Goal: Obtain resource: Download file/media

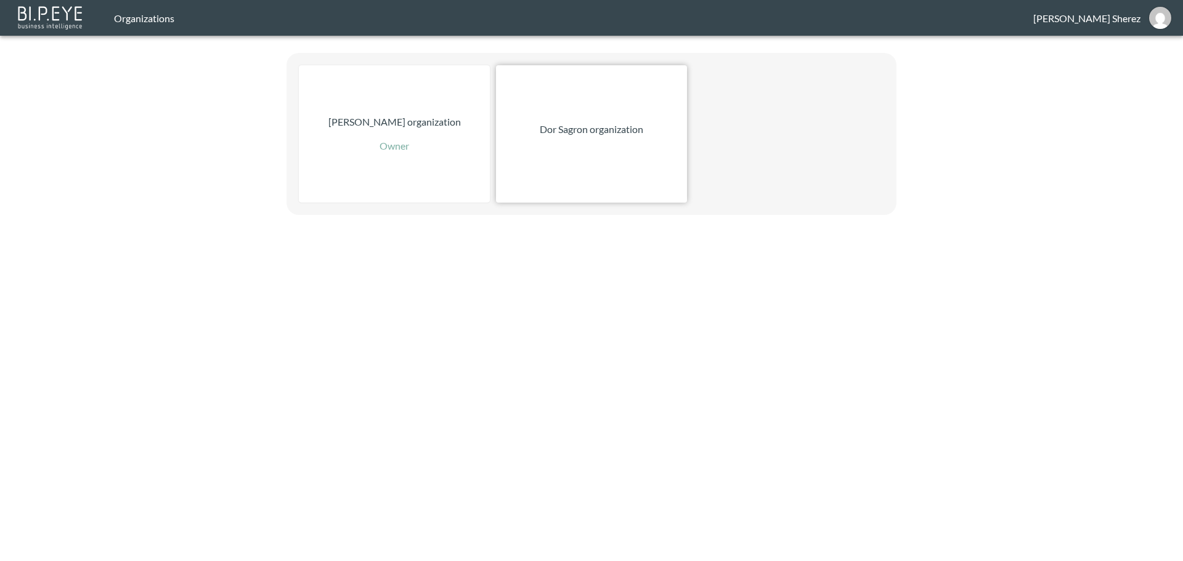
click at [539, 153] on div "Dor Sagron organization" at bounding box center [591, 133] width 191 height 137
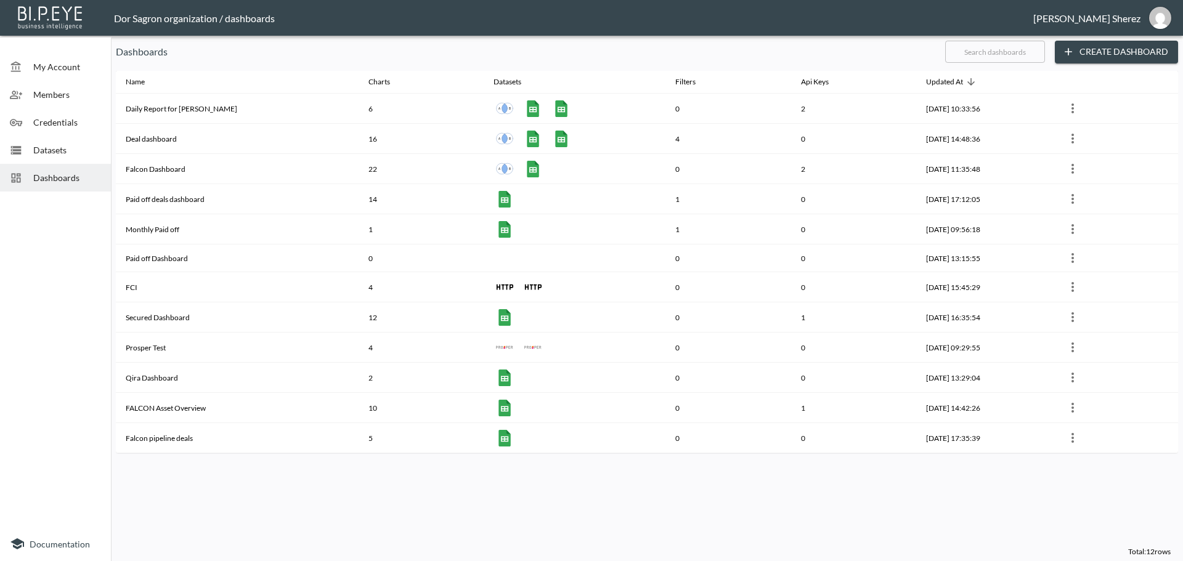
click at [78, 153] on span "Datasets" at bounding box center [67, 150] width 68 height 13
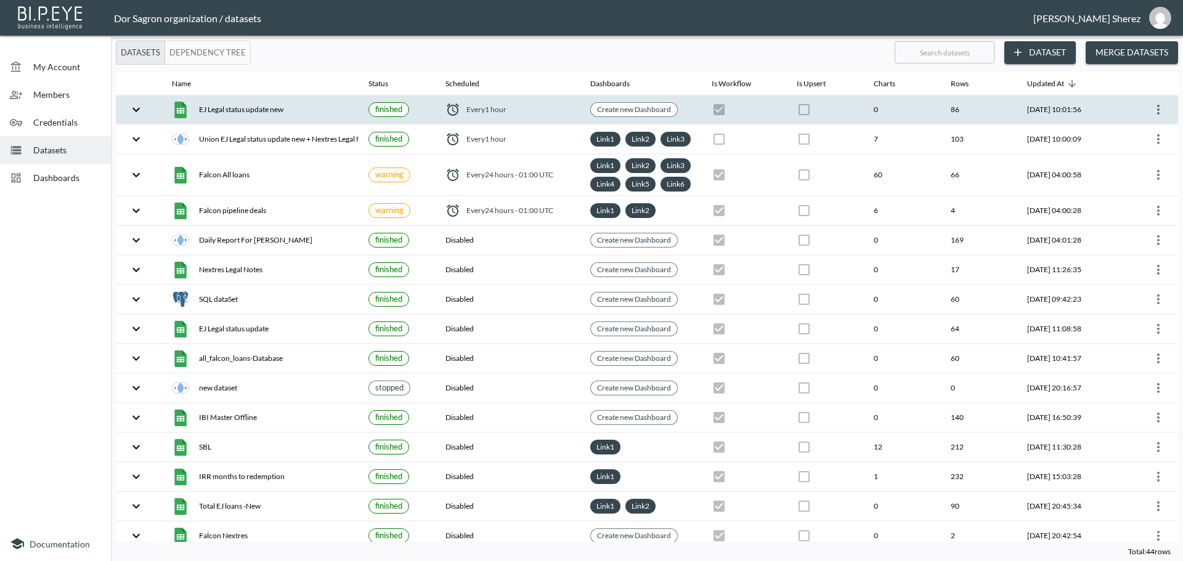
click at [1154, 109] on icon "more" at bounding box center [1158, 109] width 15 height 15
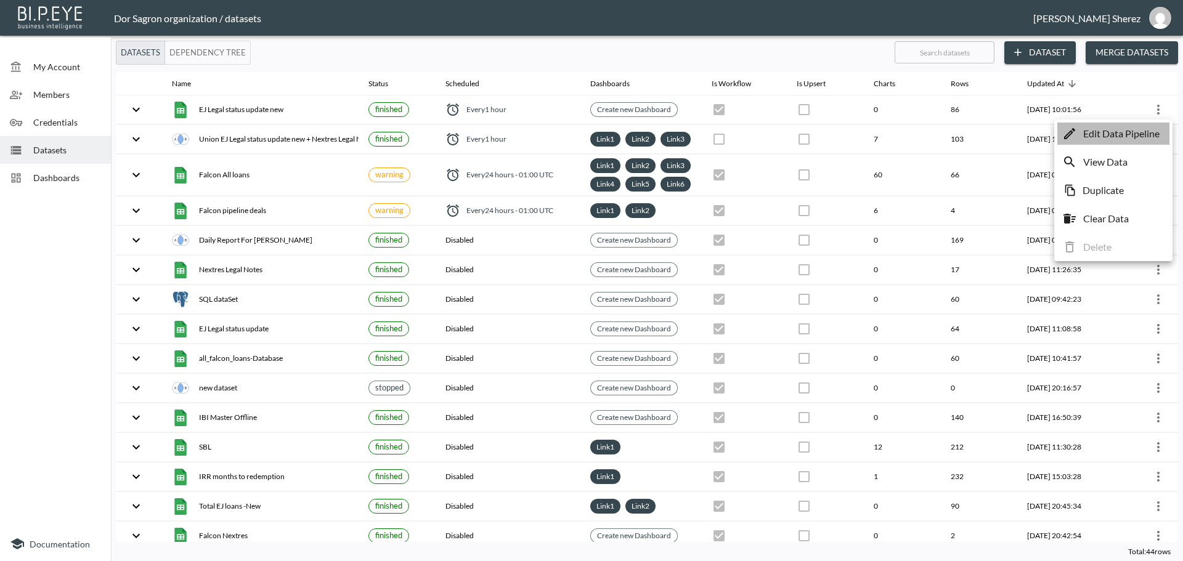
click at [1112, 134] on p "Edit Data Pipeline" at bounding box center [1121, 133] width 76 height 15
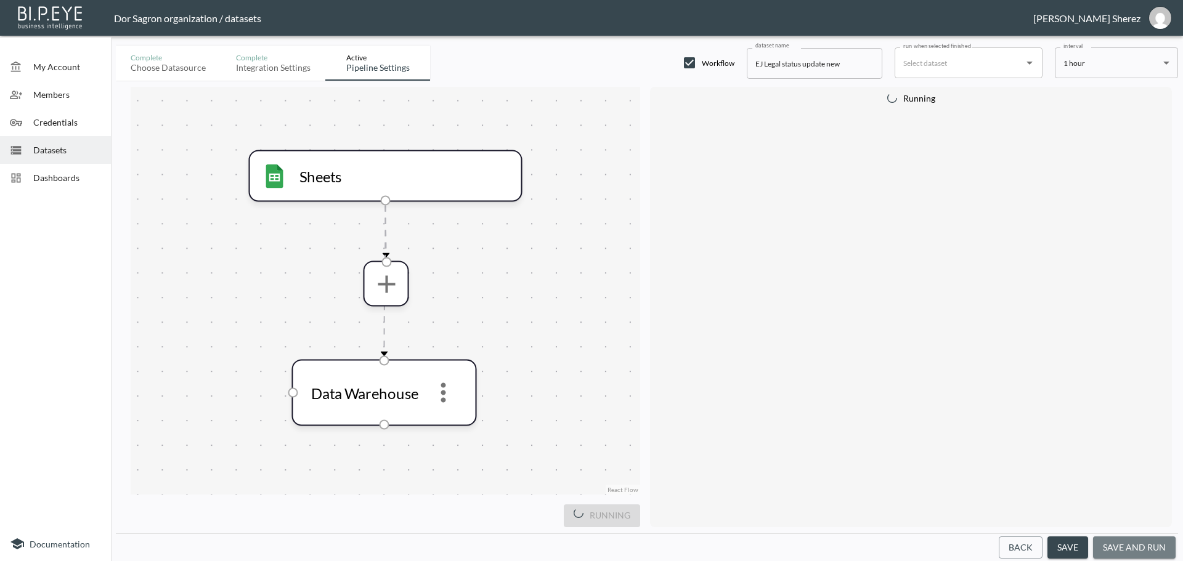
click at [1147, 549] on button "save and run" at bounding box center [1134, 547] width 83 height 23
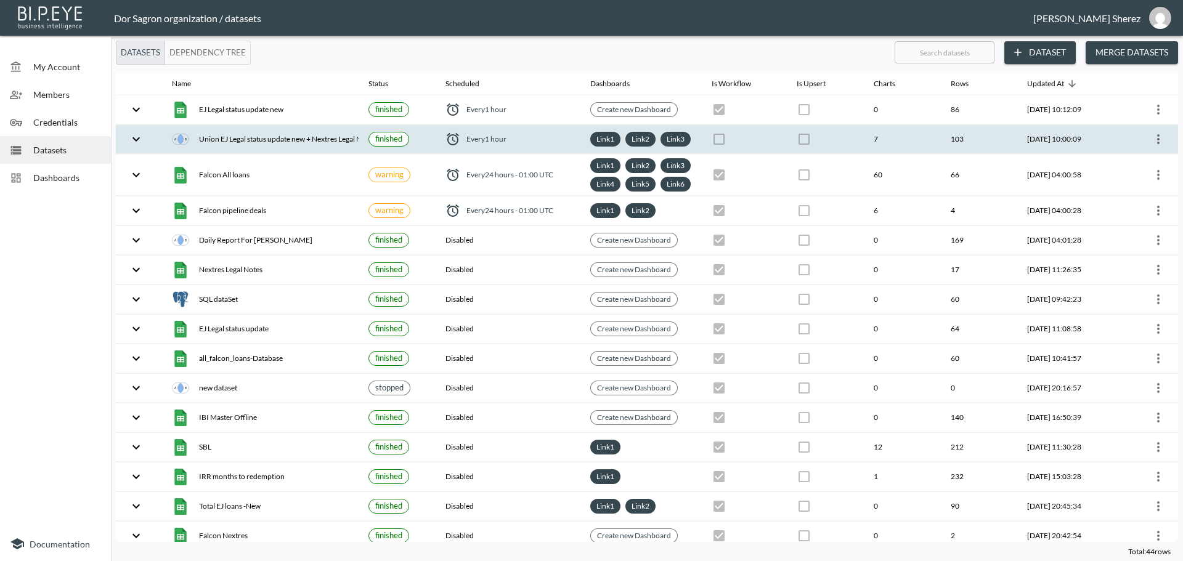
click at [1157, 142] on icon "more" at bounding box center [1158, 139] width 2 height 10
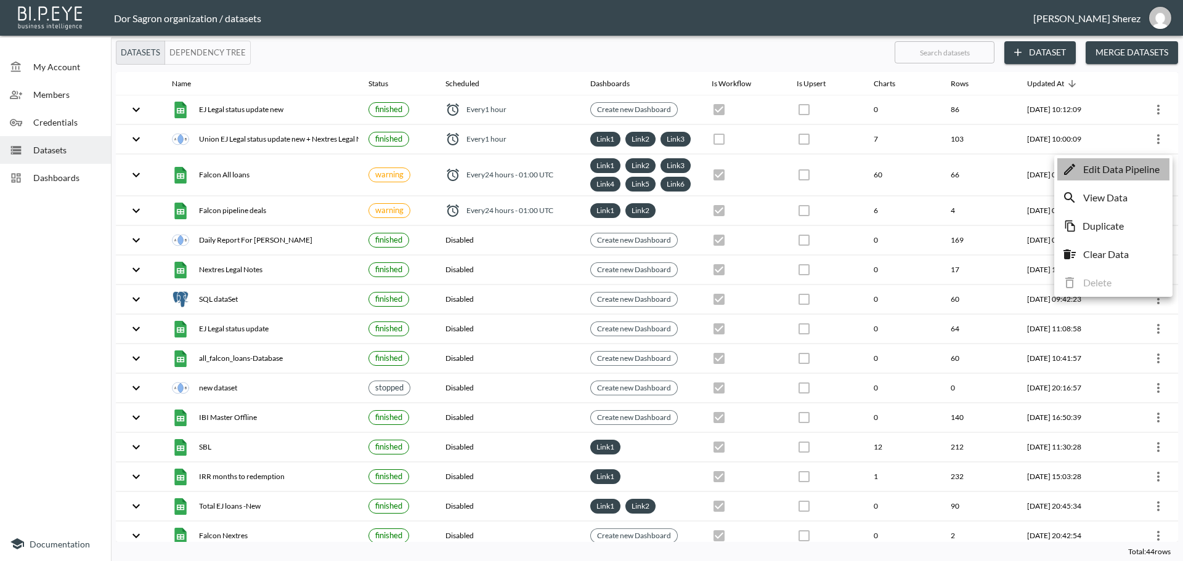
click at [1125, 169] on p "Edit Data Pipeline" at bounding box center [1121, 169] width 76 height 15
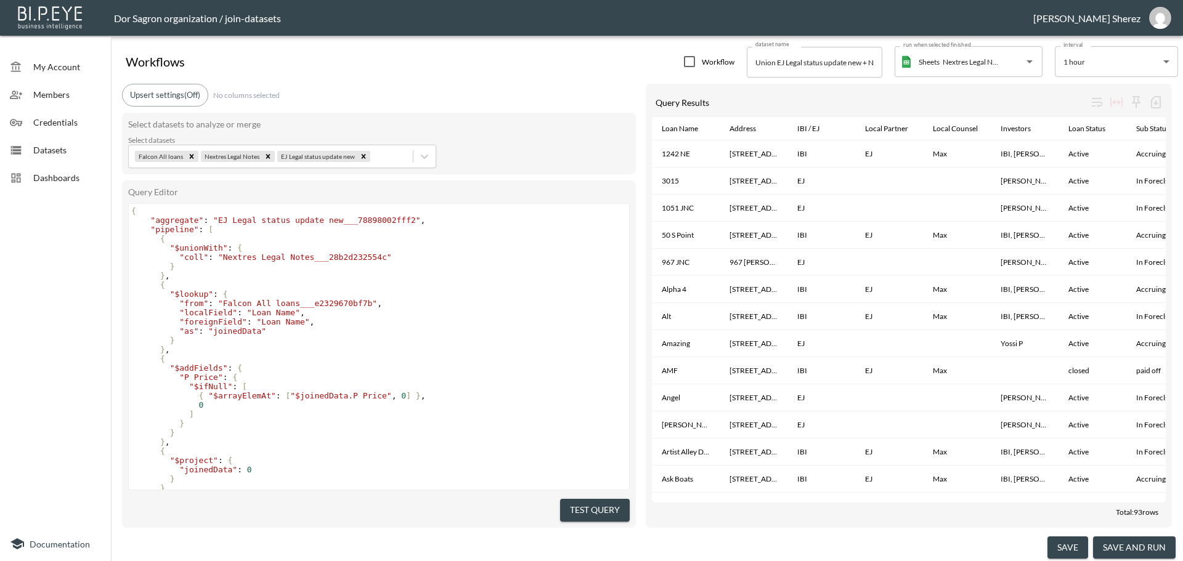
click at [1136, 546] on button "save and run" at bounding box center [1134, 547] width 83 height 23
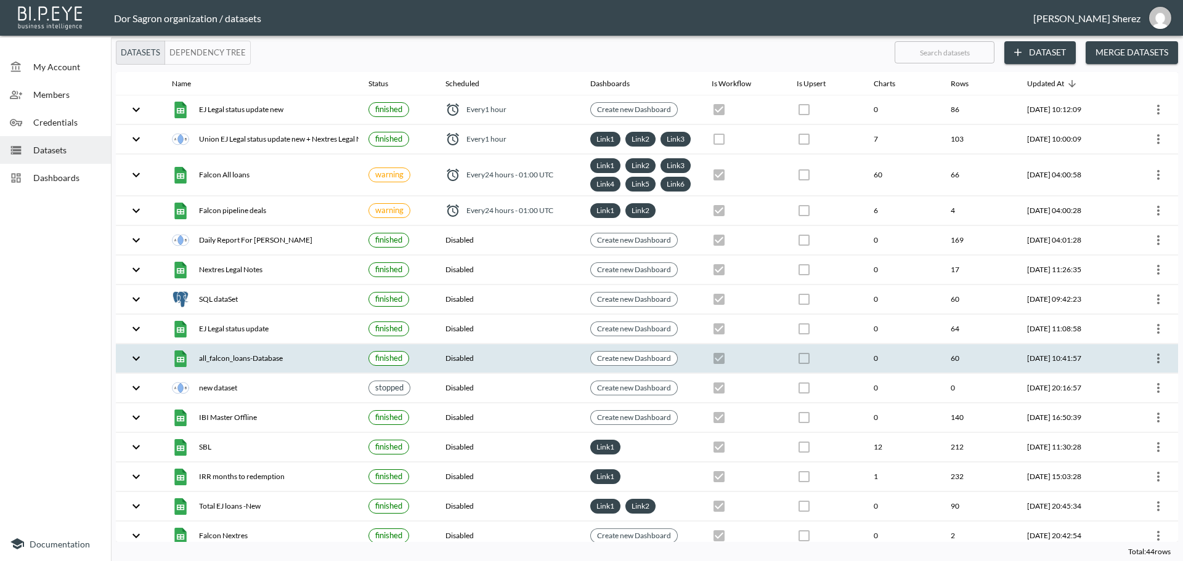
checkbox input "false"
checkbox input "true"
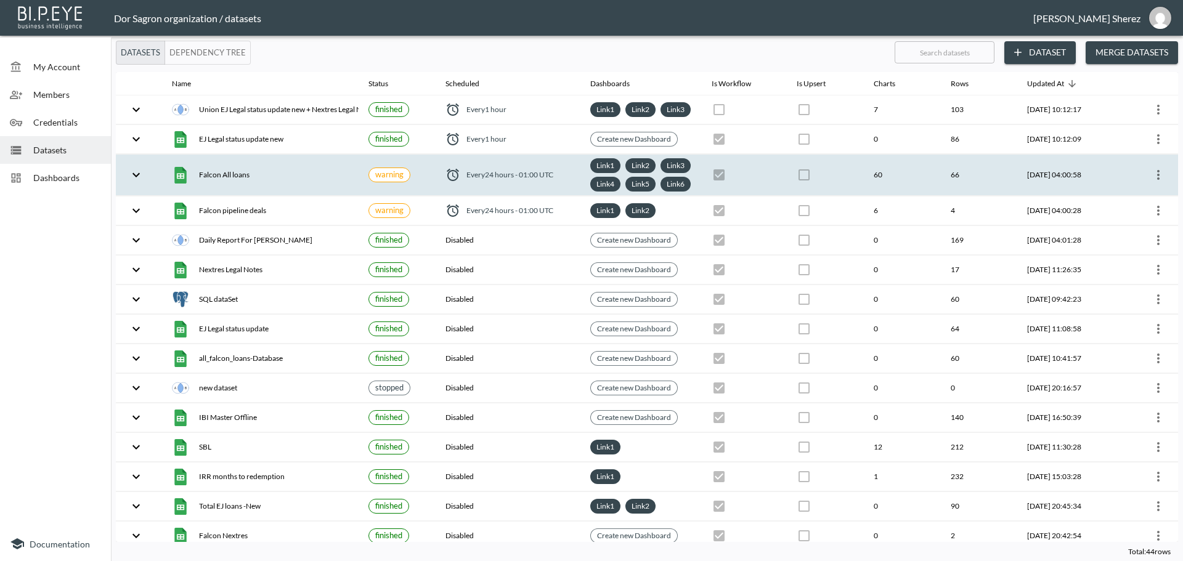
click at [1154, 182] on icon "more" at bounding box center [1158, 175] width 15 height 15
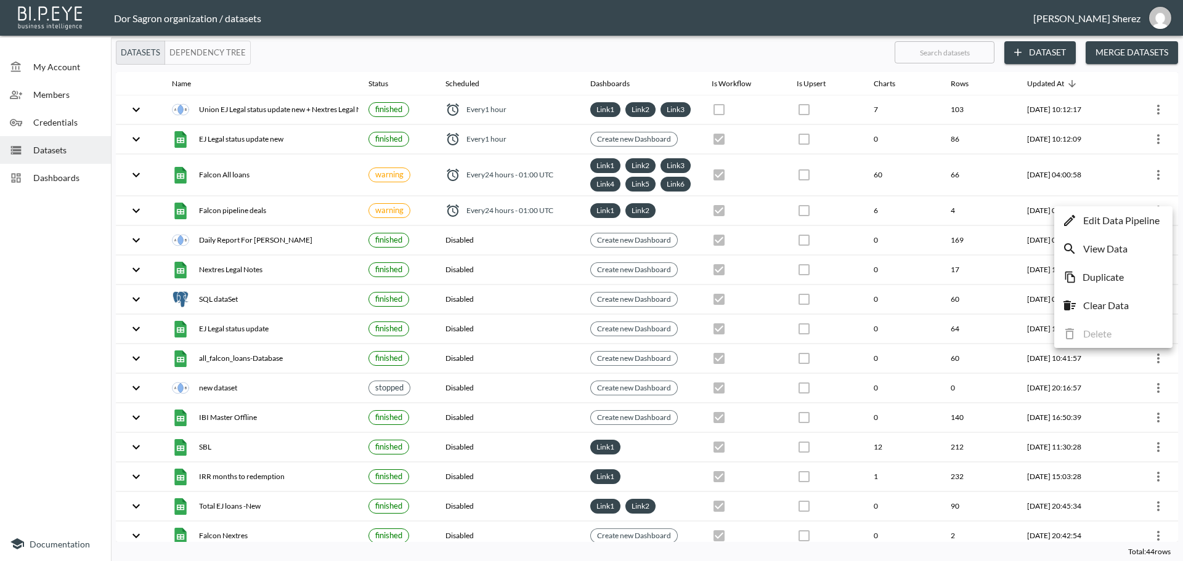
click at [1114, 221] on p "Edit Data Pipeline" at bounding box center [1121, 220] width 76 height 15
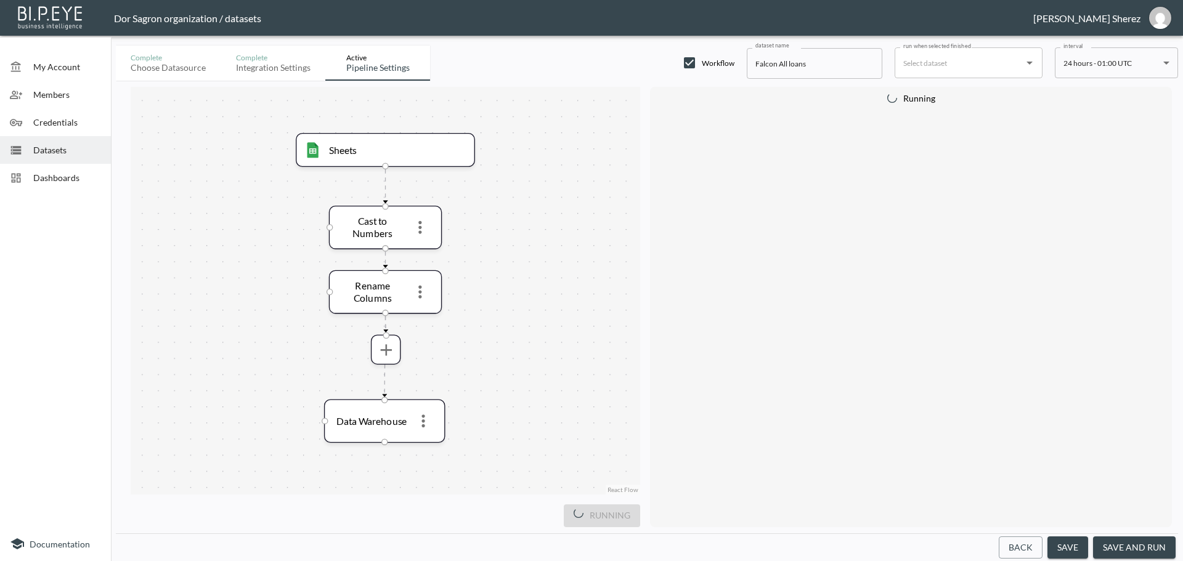
click at [1138, 546] on button "save and run" at bounding box center [1134, 547] width 83 height 23
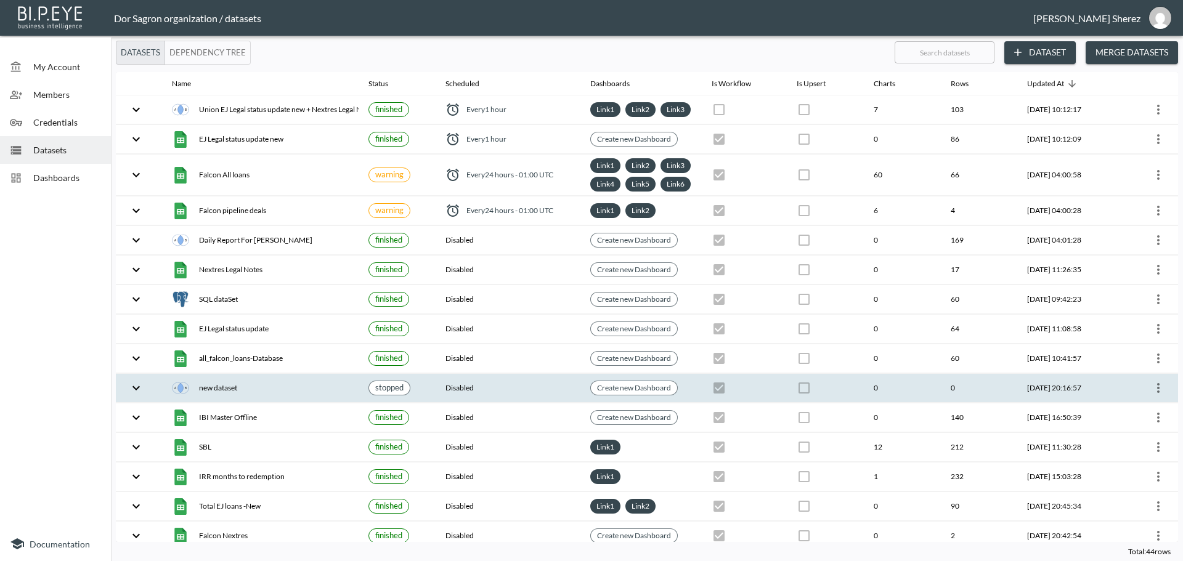
checkbox input "true"
checkbox input "false"
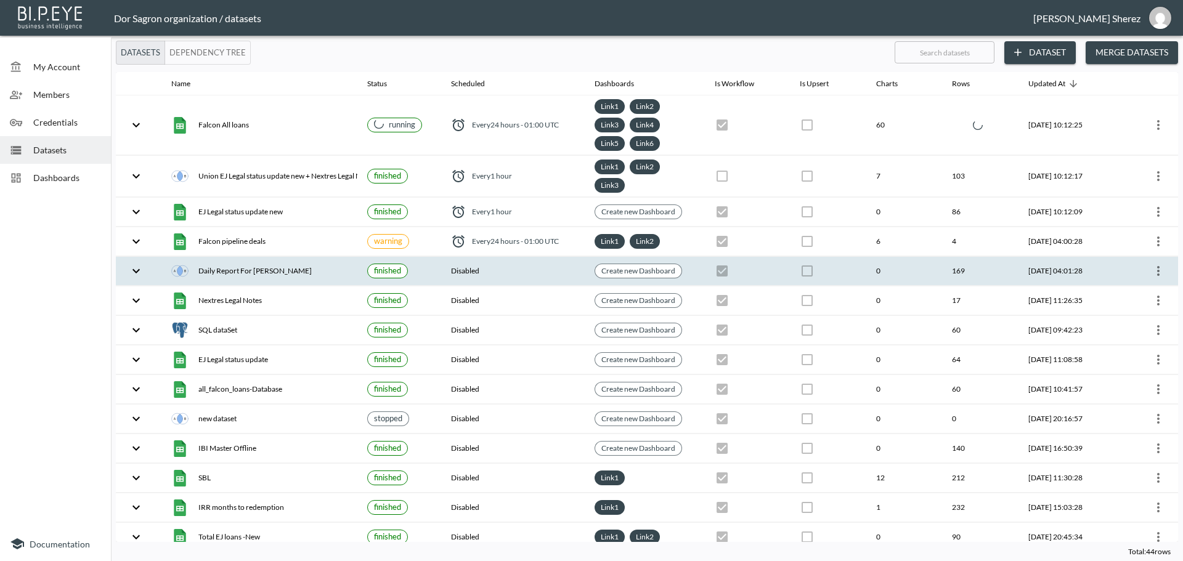
click at [1158, 270] on icon "more" at bounding box center [1158, 271] width 15 height 15
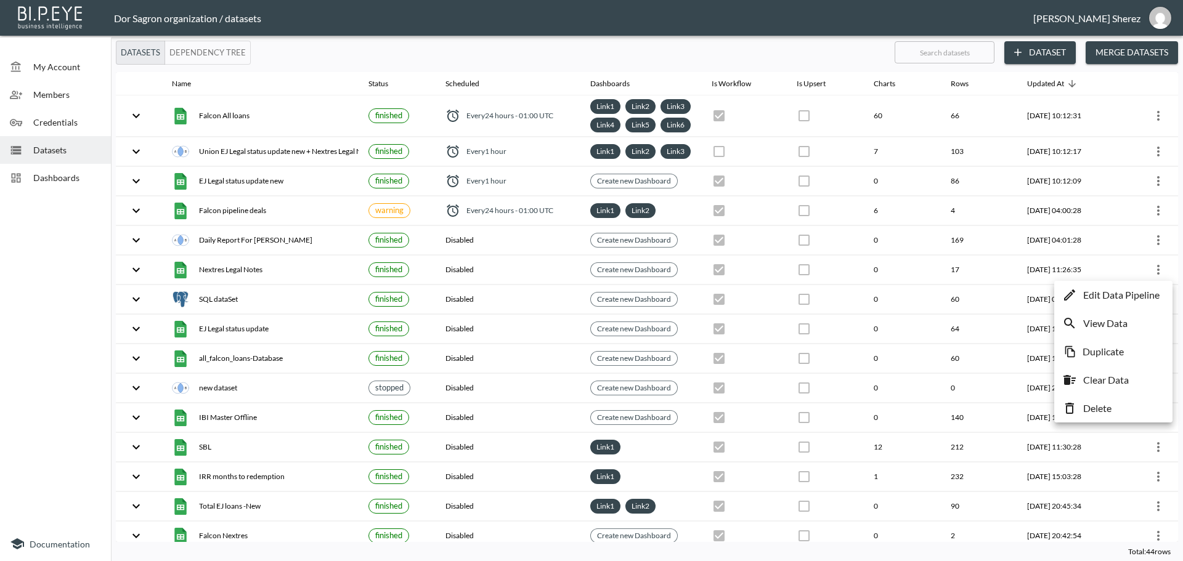
click at [1136, 293] on p "Edit Data Pipeline" at bounding box center [1121, 295] width 76 height 15
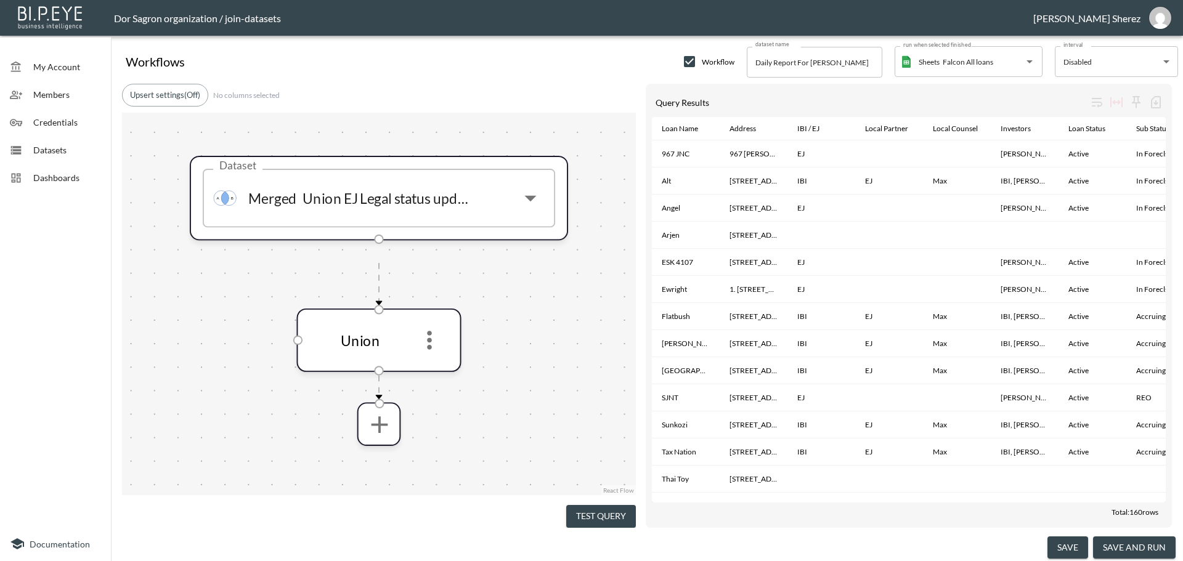
click at [1147, 544] on button "save and run" at bounding box center [1134, 547] width 83 height 23
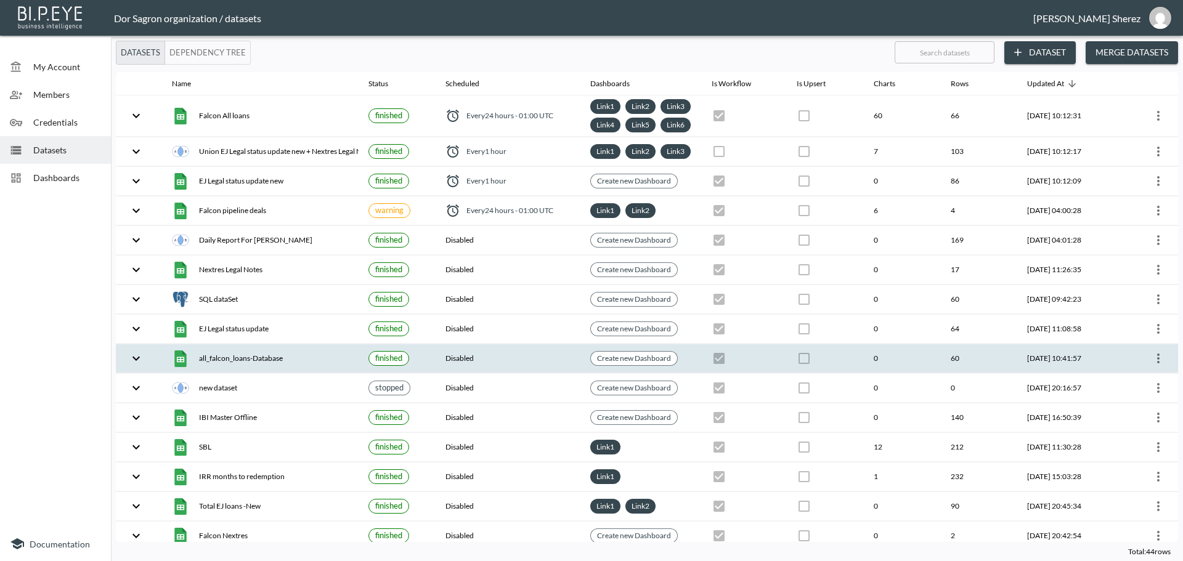
checkbox input "true"
checkbox input "false"
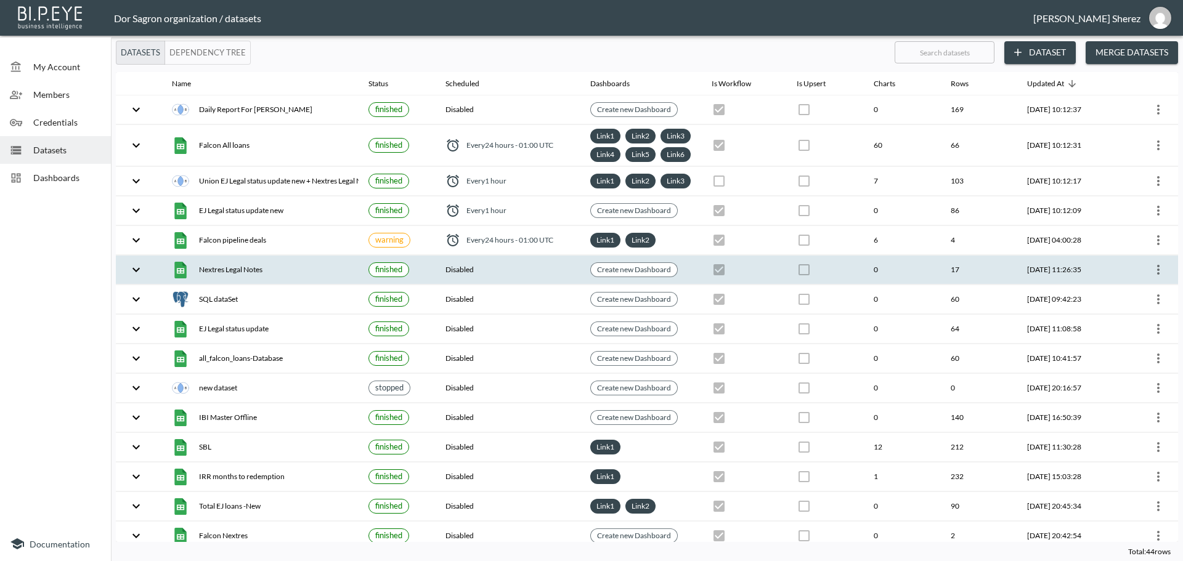
click at [1157, 277] on icon "more" at bounding box center [1158, 269] width 15 height 15
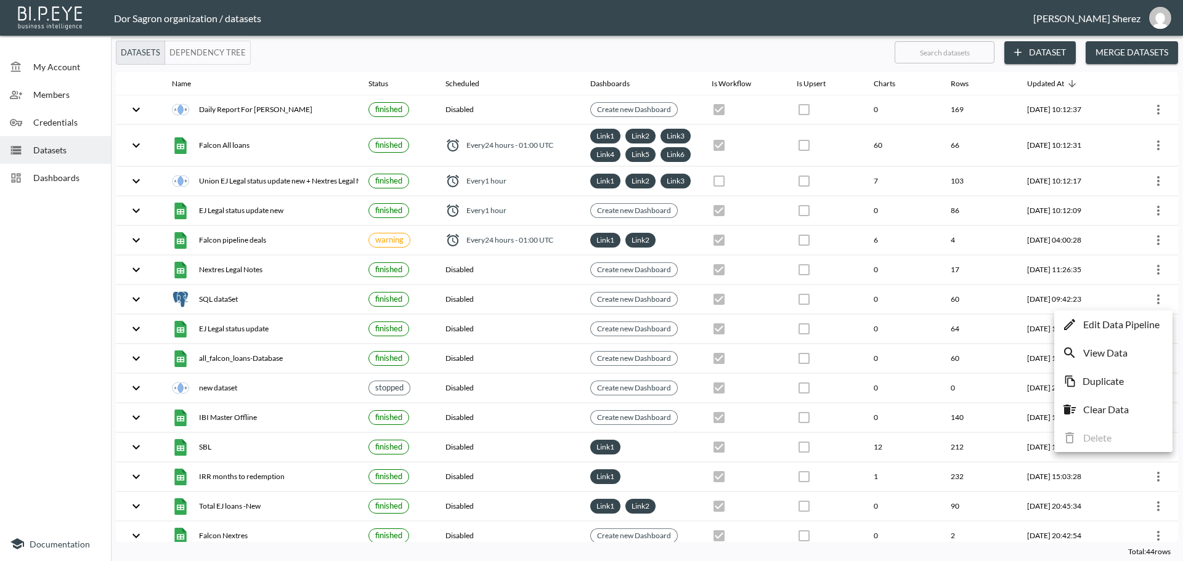
click at [1136, 321] on p "Edit Data Pipeline" at bounding box center [1121, 324] width 76 height 15
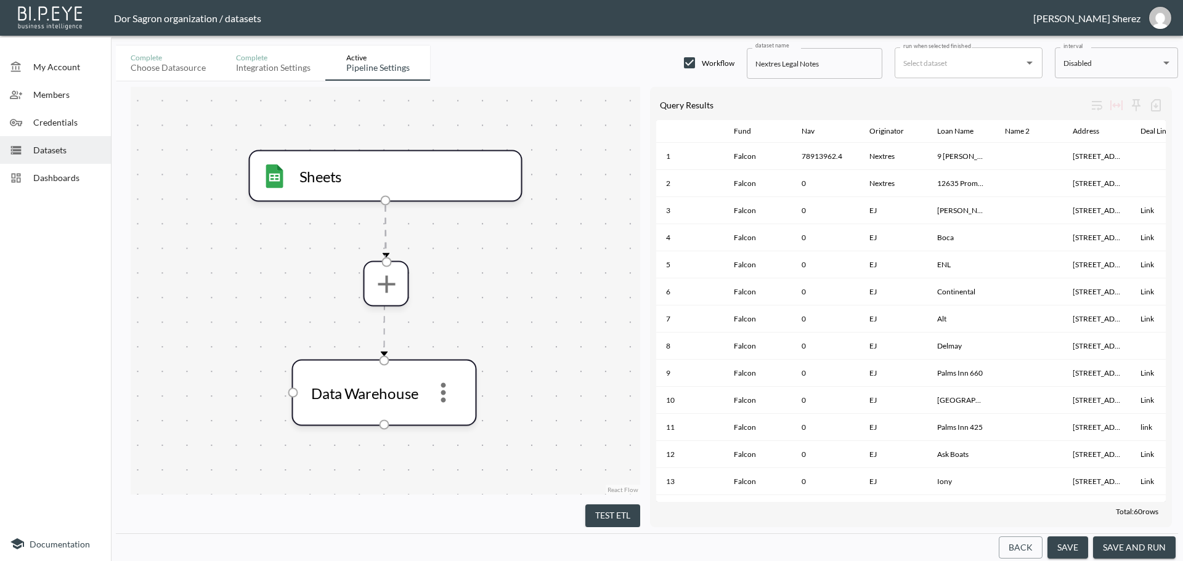
click at [1133, 551] on button "save and run" at bounding box center [1134, 547] width 83 height 23
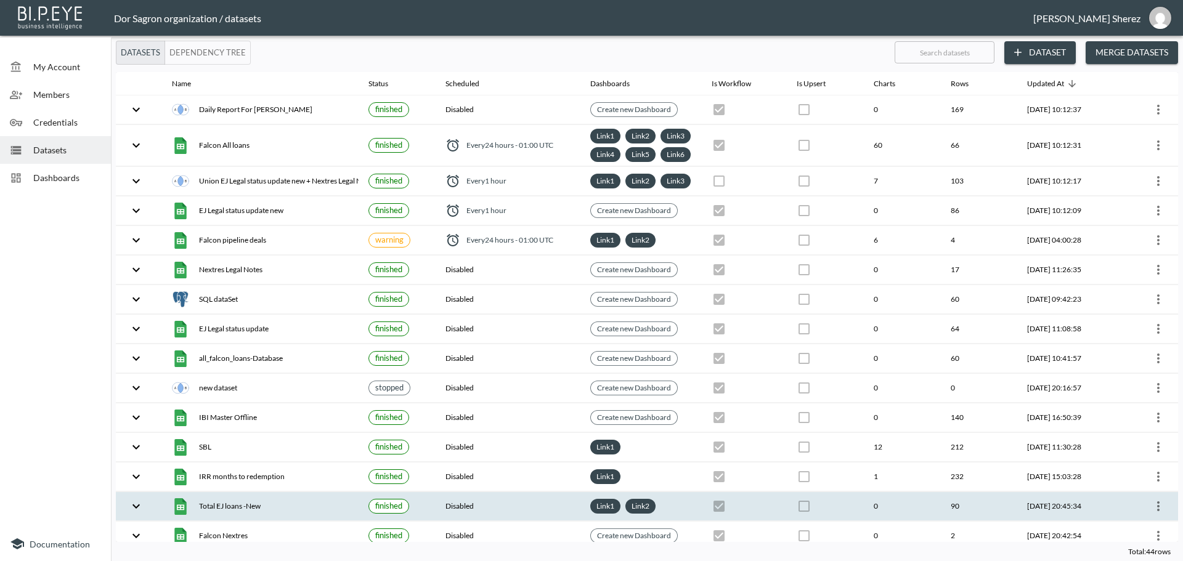
checkbox input "true"
checkbox input "false"
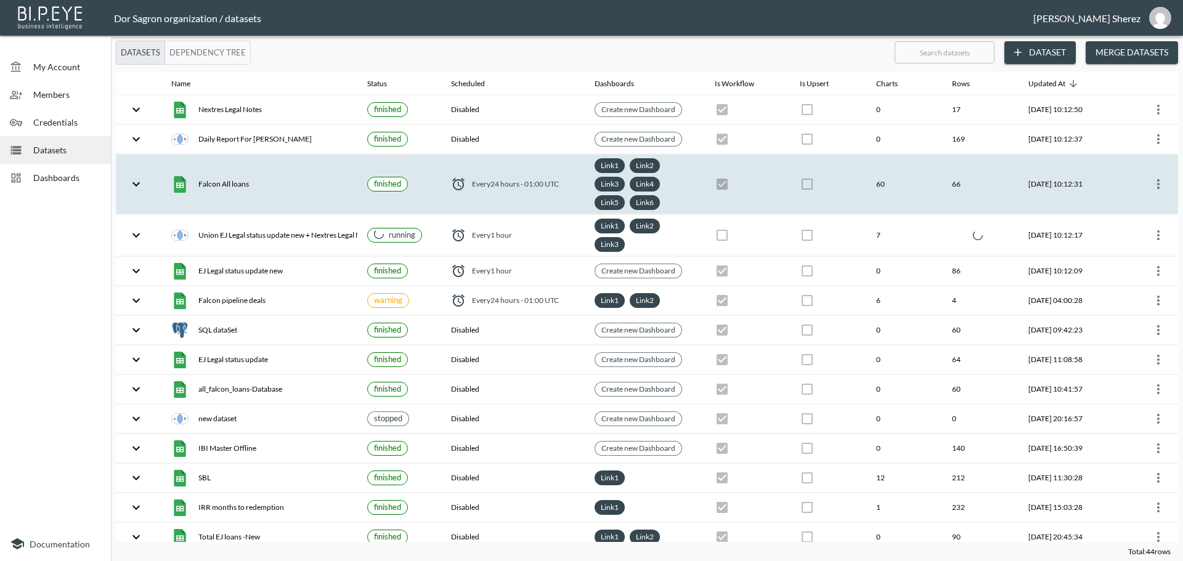
checkbox input "false"
checkbox input "true"
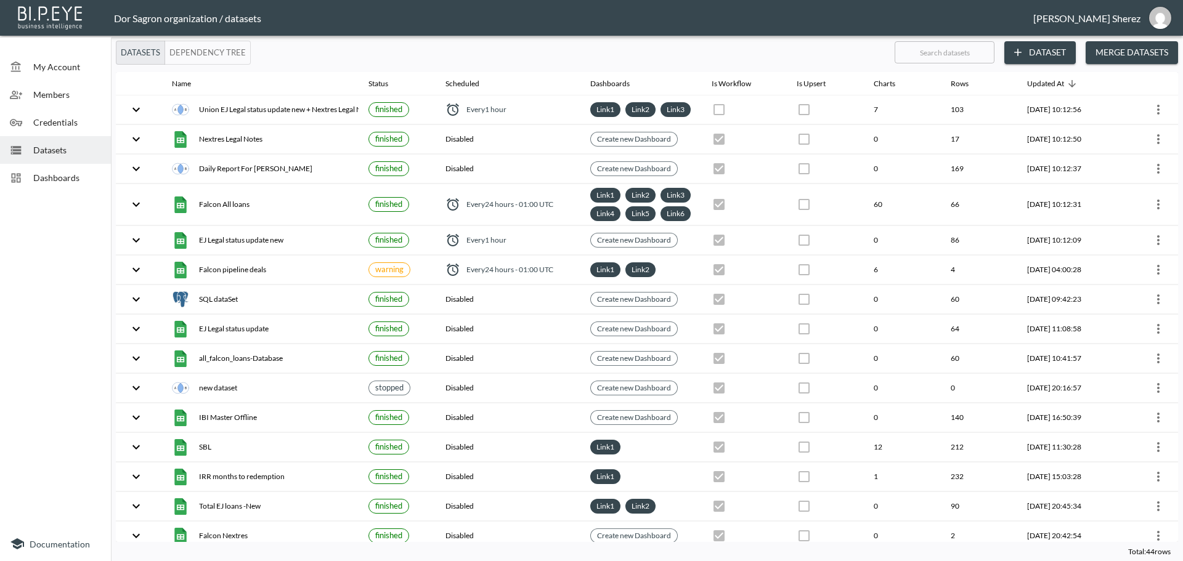
click at [53, 175] on span "Dashboards" at bounding box center [67, 177] width 68 height 13
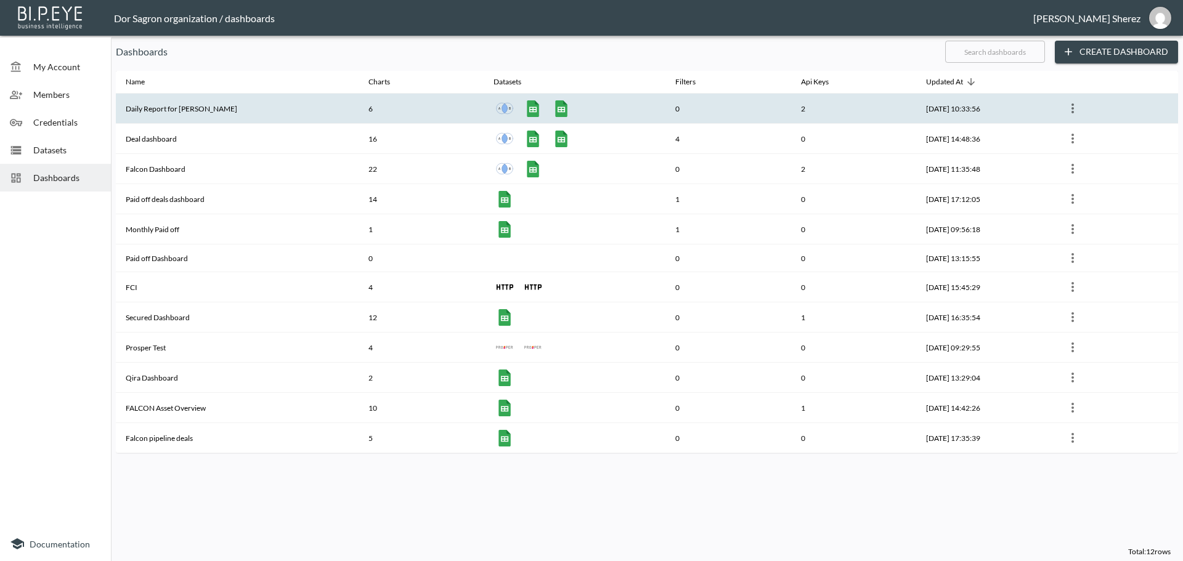
click at [1071, 108] on icon "more" at bounding box center [1072, 108] width 2 height 10
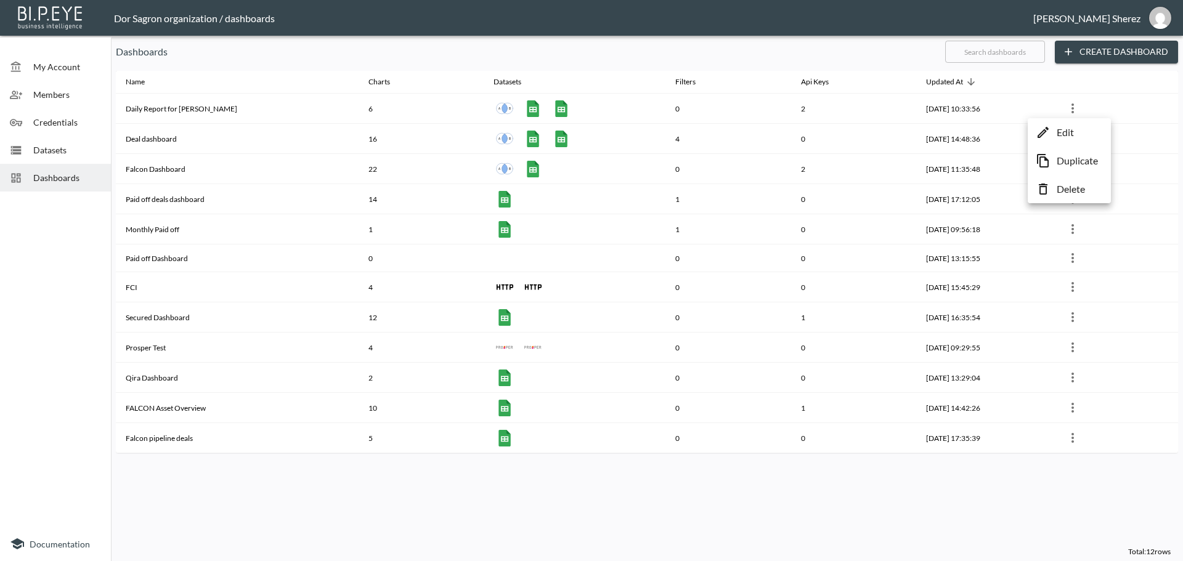
click at [210, 57] on div at bounding box center [591, 280] width 1183 height 561
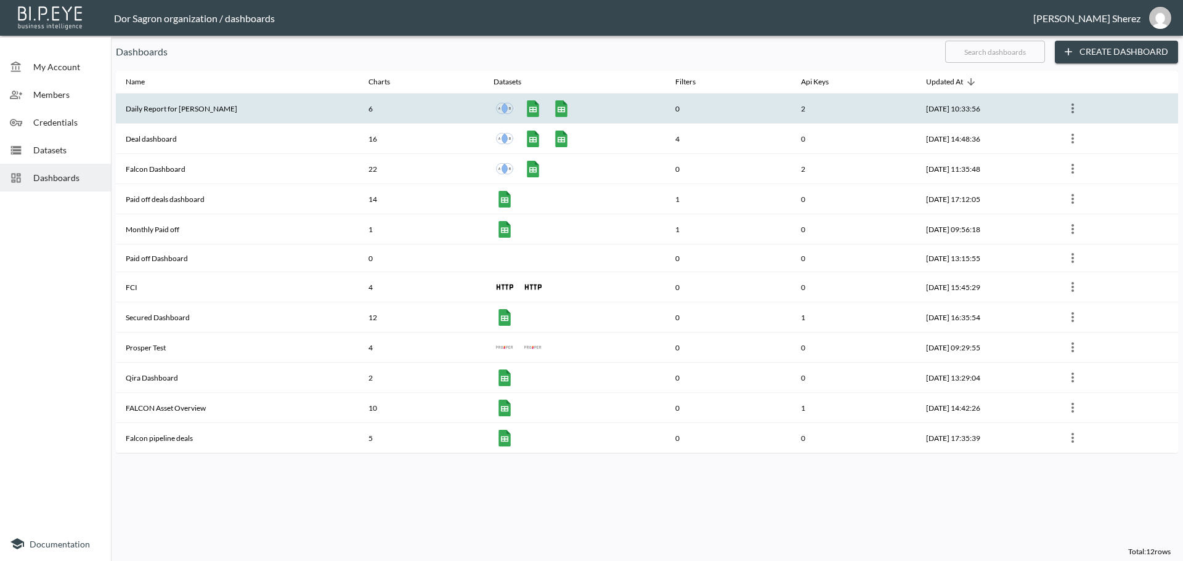
click at [182, 106] on th "Daily Report for [PERSON_NAME]" at bounding box center [237, 109] width 243 height 30
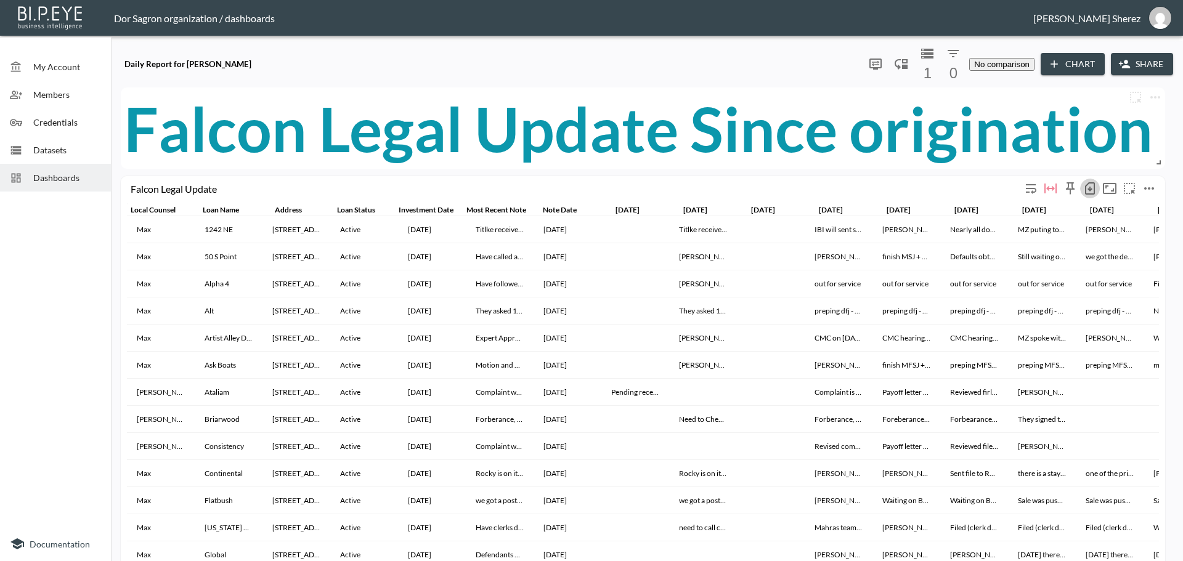
click at [1090, 187] on icon "button" at bounding box center [1089, 189] width 5 height 5
click at [995, 197] on li "Download CSV ( 41 Rows )" at bounding box center [1026, 200] width 145 height 22
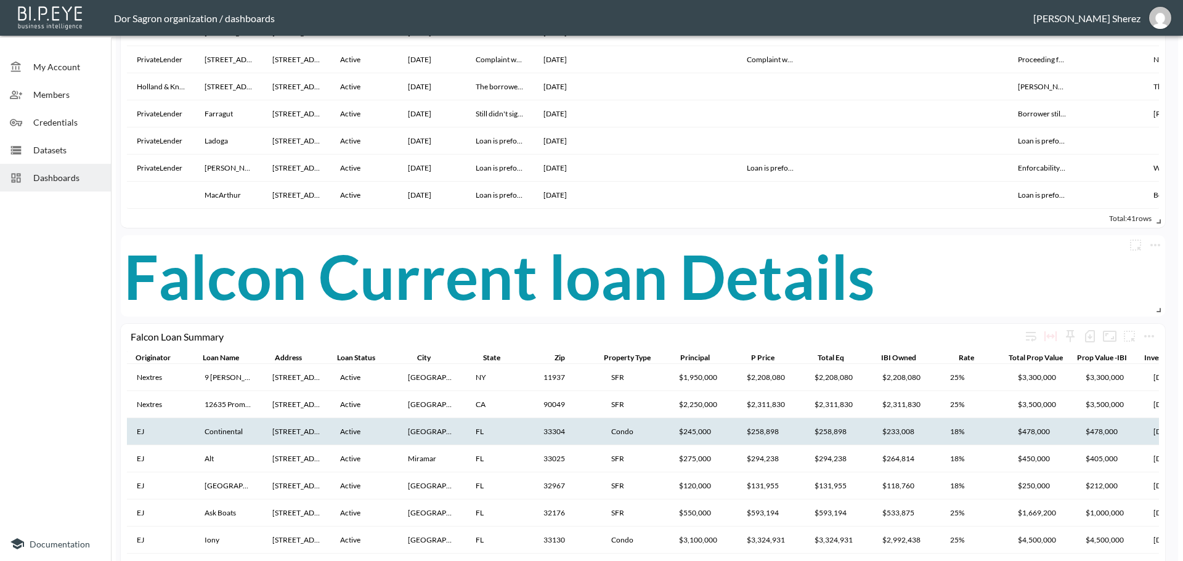
scroll to position [862, 0]
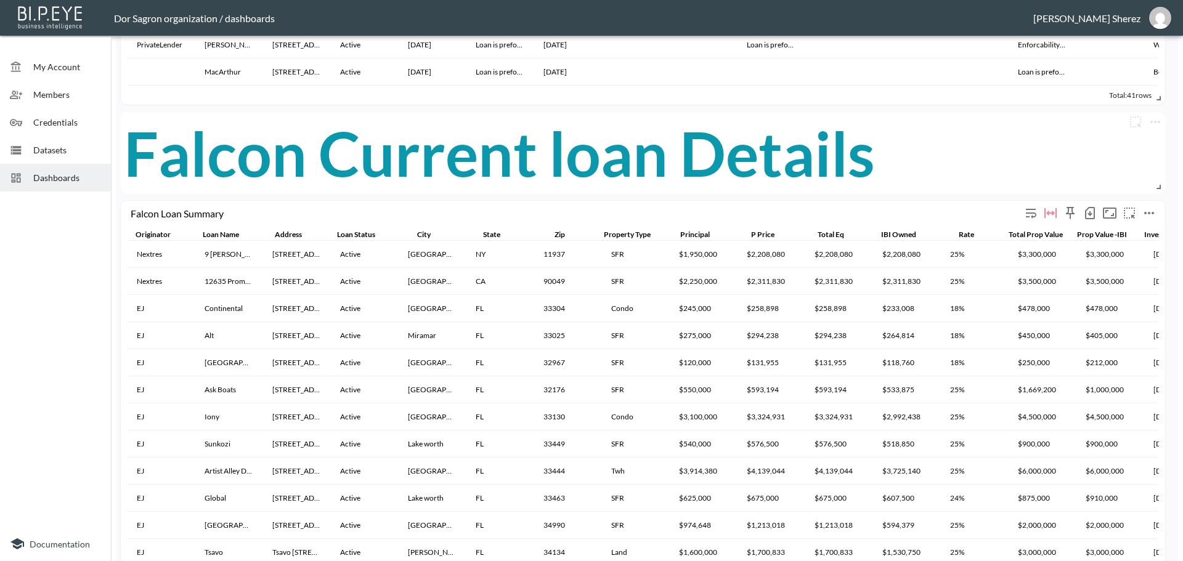
click at [1090, 211] on icon "button" at bounding box center [1089, 213] width 5 height 5
click at [1013, 222] on li "Download CSV ( 45 Rows )" at bounding box center [1026, 225] width 145 height 22
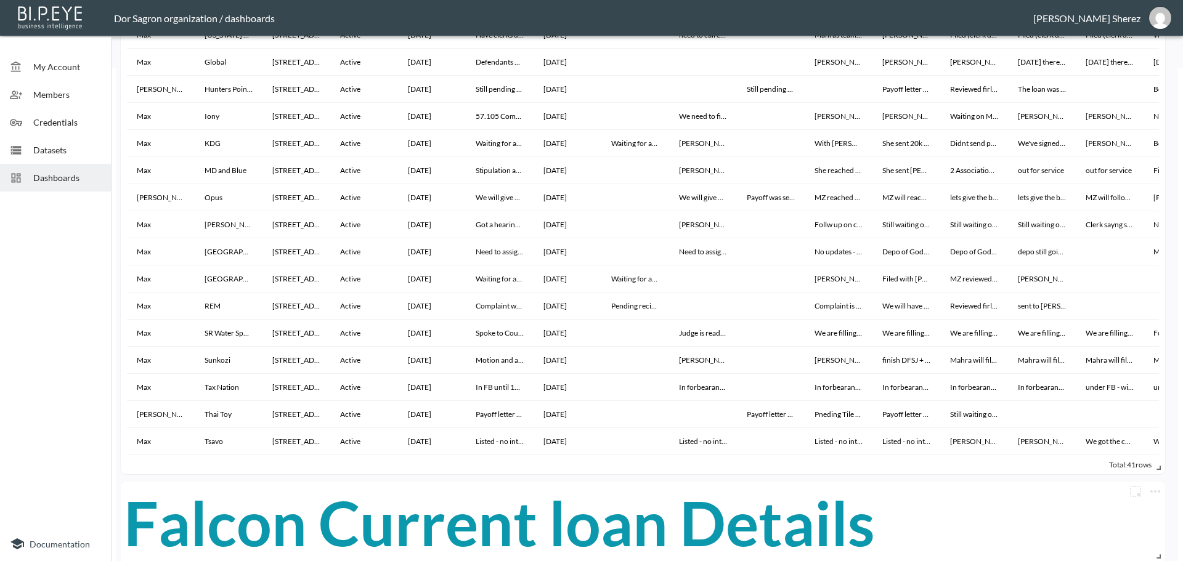
scroll to position [0, 0]
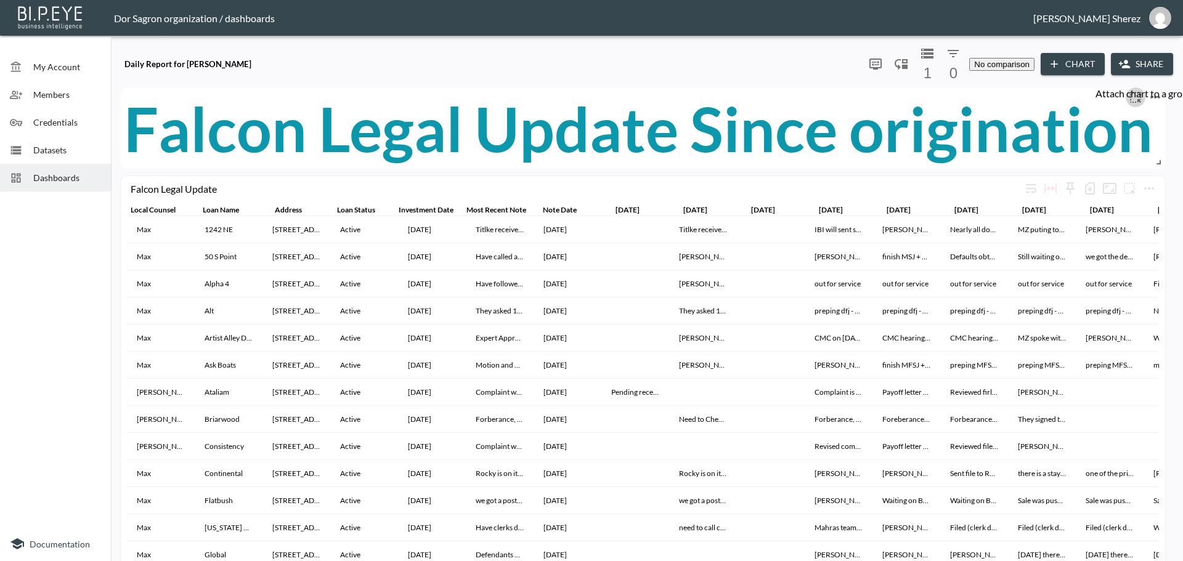
click at [1133, 90] on icon "more" at bounding box center [1135, 97] width 15 height 15
click at [1071, 82] on div at bounding box center [591, 280] width 1183 height 561
click at [1146, 181] on icon "more" at bounding box center [1148, 188] width 15 height 15
click at [1119, 195] on li "Edit" at bounding box center [1121, 198] width 96 height 22
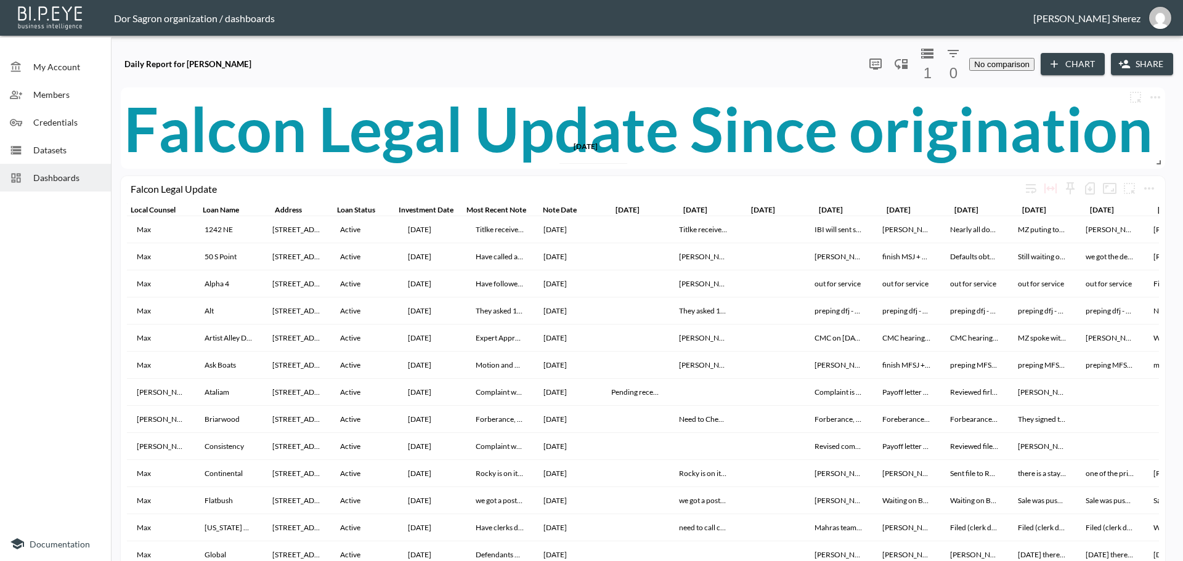
drag, startPoint x: 702, startPoint y: 149, endPoint x: 585, endPoint y: 147, distance: 117.0
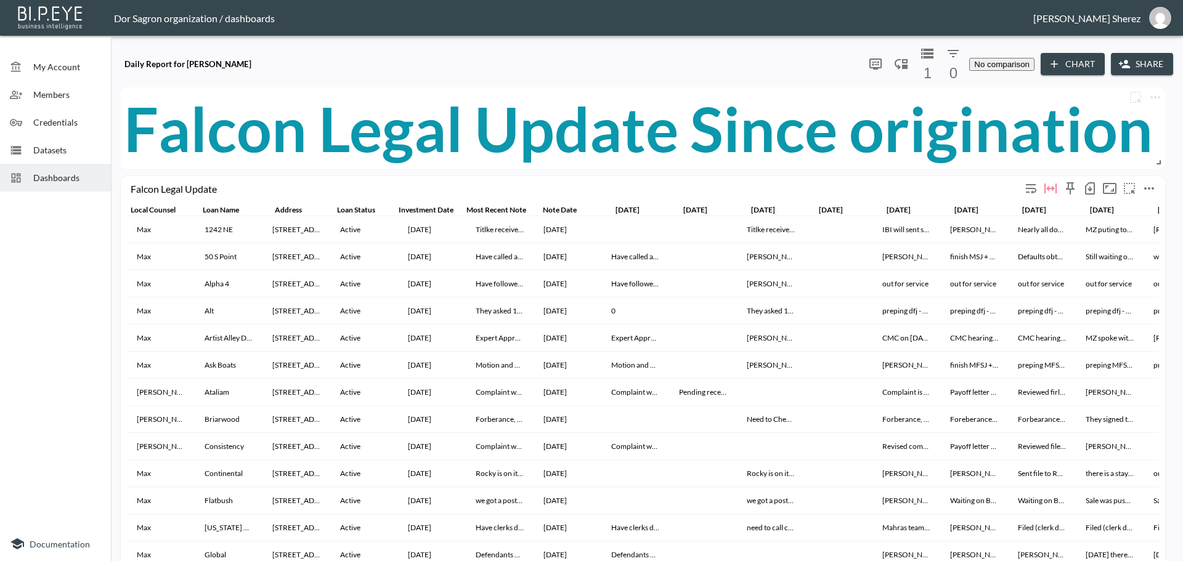
click at [1089, 187] on icon "button" at bounding box center [1089, 189] width 5 height 5
click at [1003, 195] on li "Download CSV ( 41 Rows )" at bounding box center [1026, 200] width 145 height 22
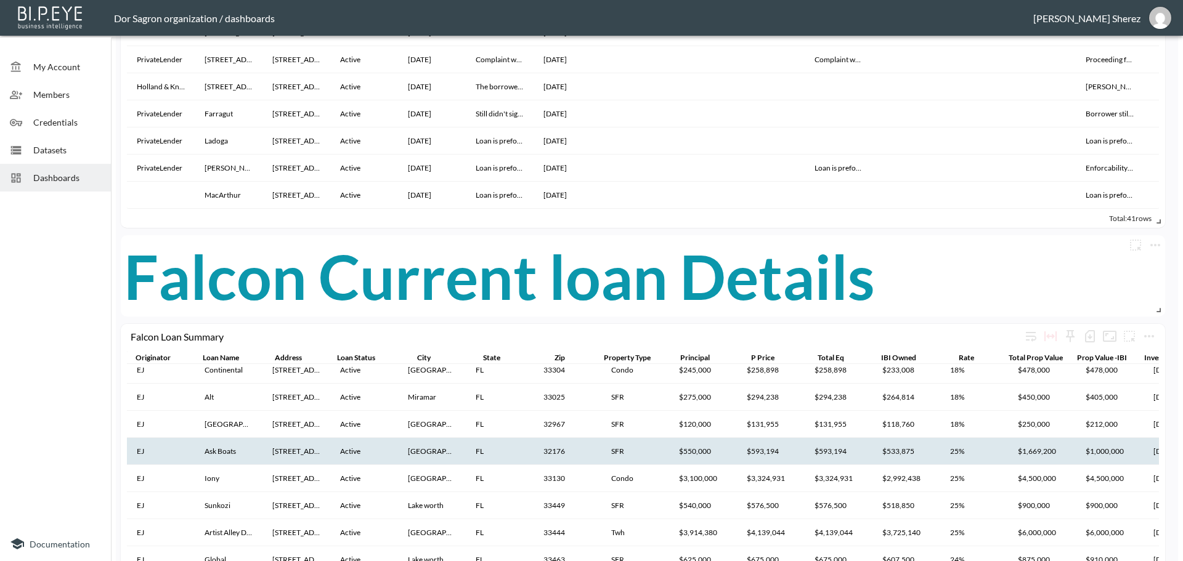
scroll to position [862, 0]
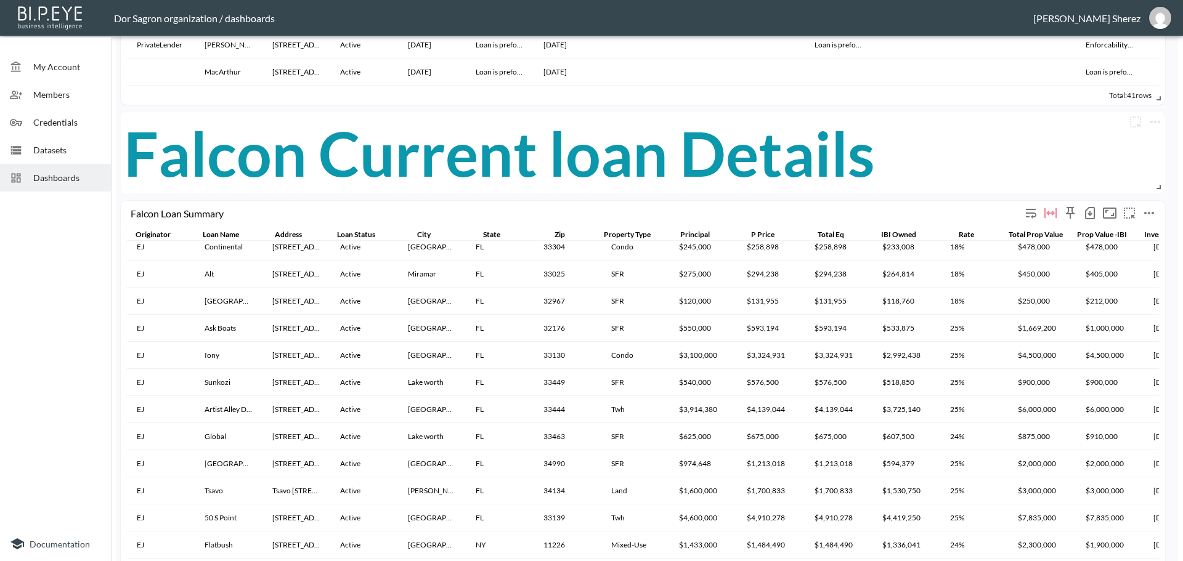
click at [1088, 206] on icon "button" at bounding box center [1089, 213] width 15 height 15
click at [1019, 224] on li "Download CSV ( 45 Rows )" at bounding box center [1026, 225] width 145 height 22
